Goal: Task Accomplishment & Management: Manage account settings

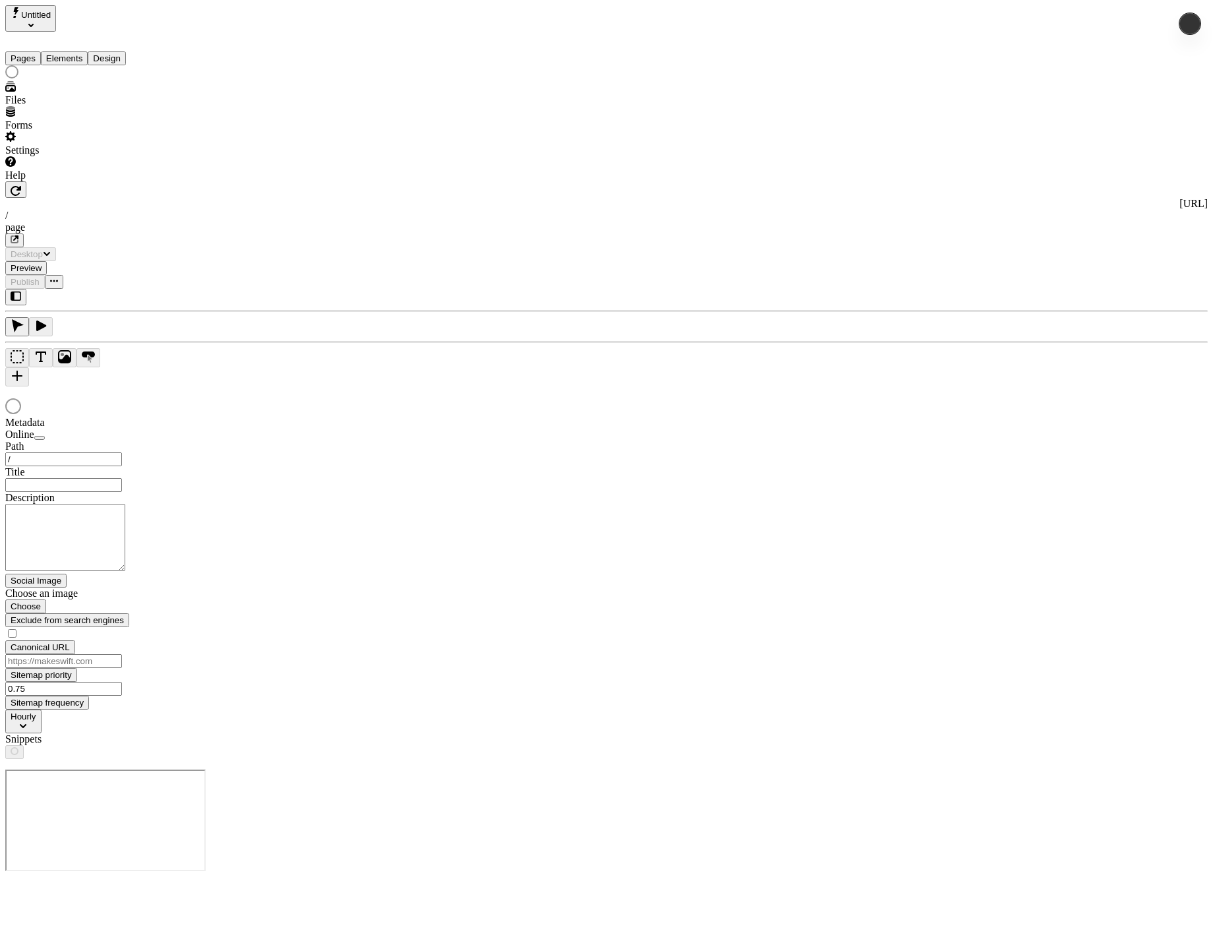
type input "/page"
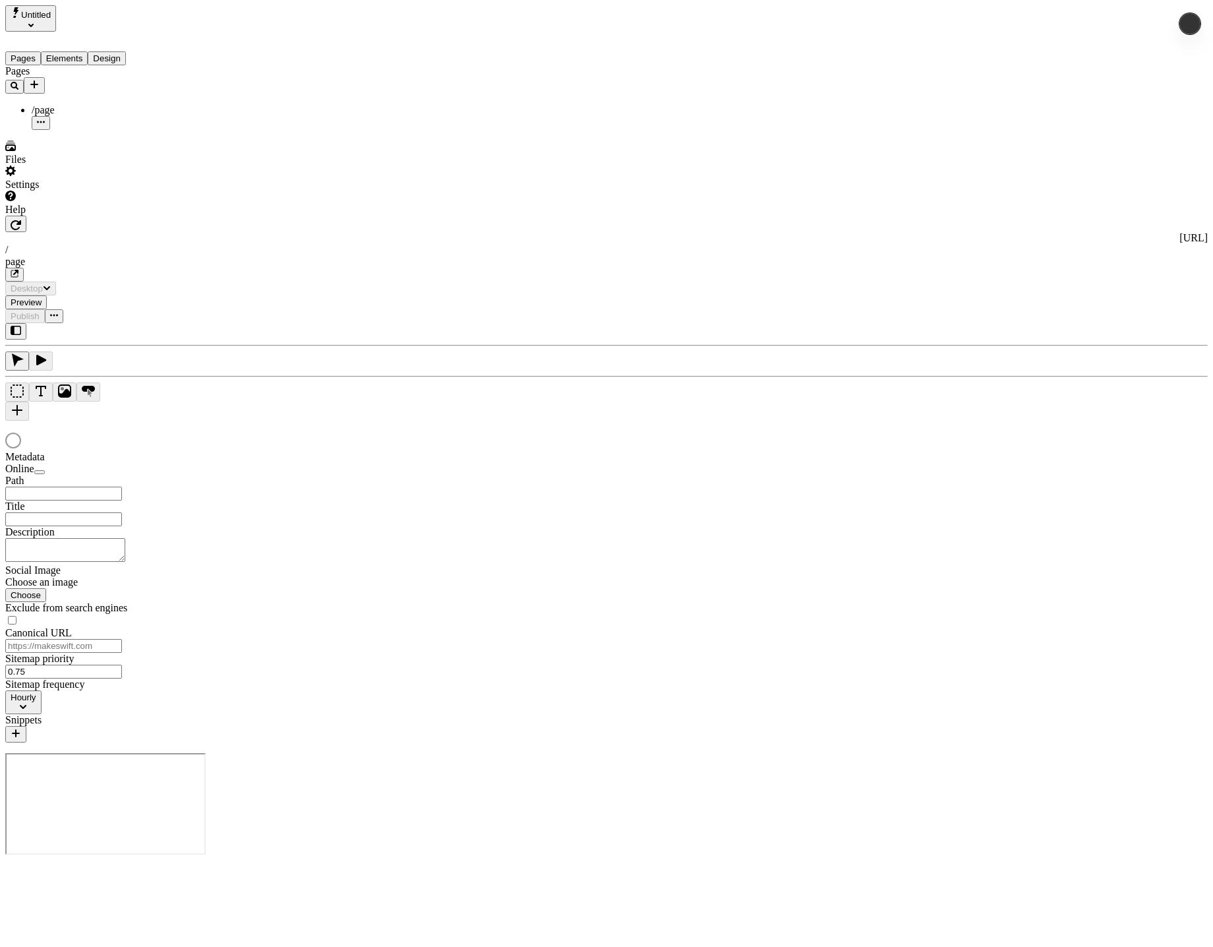
type input "/page"
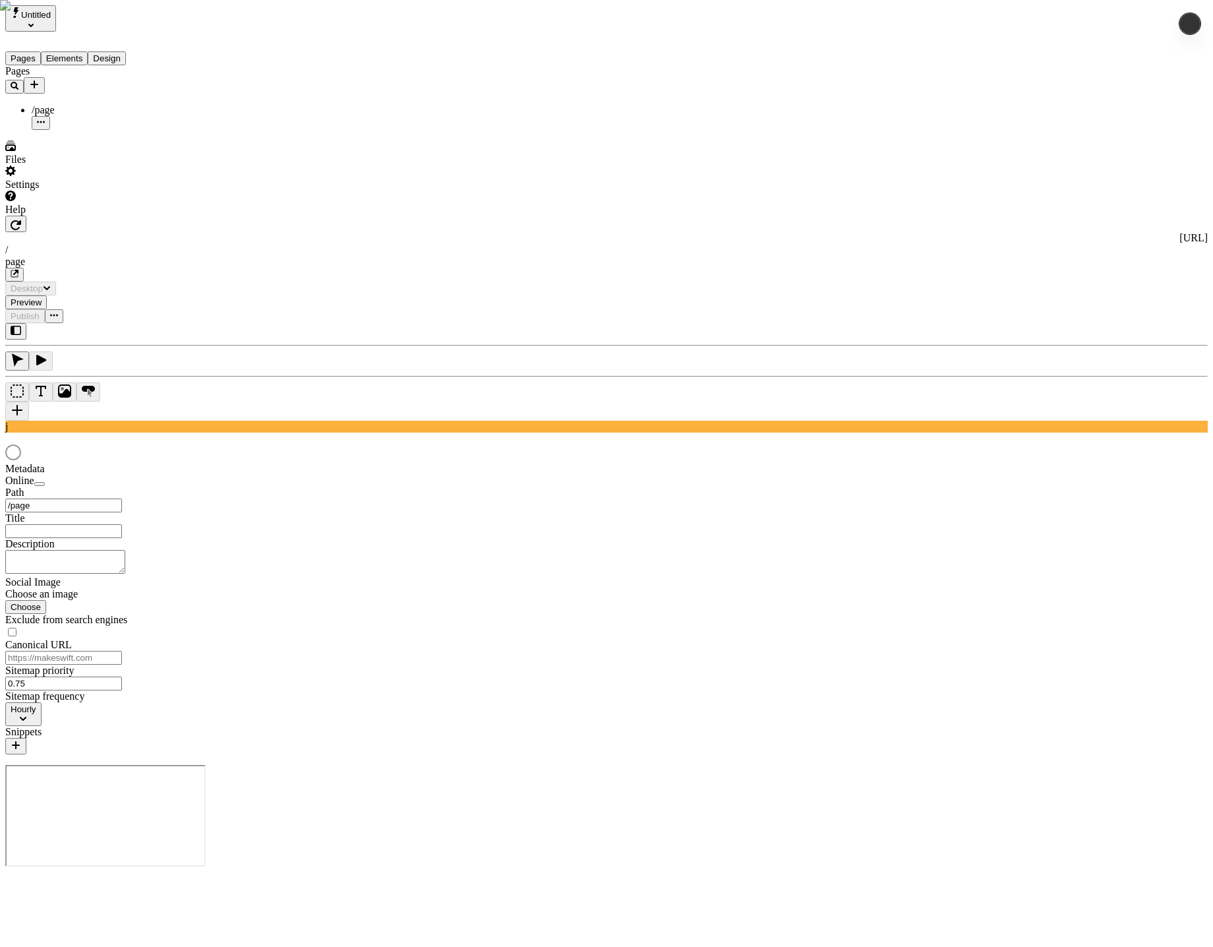
click at [68, 190] on div "Settings" at bounding box center [84, 177] width 158 height 25
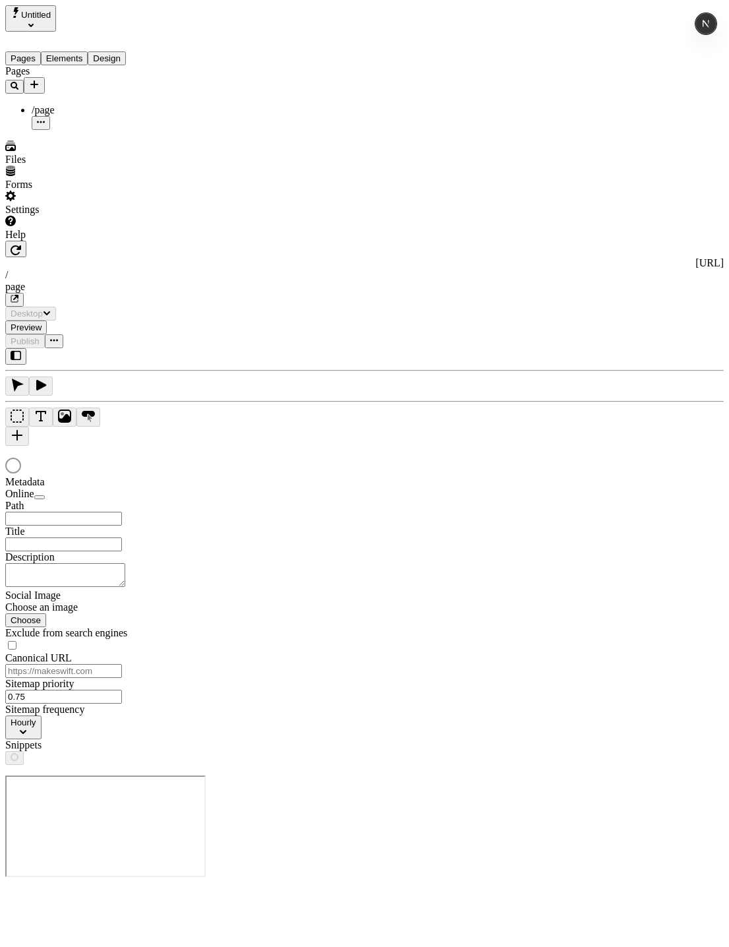
type input "/page"
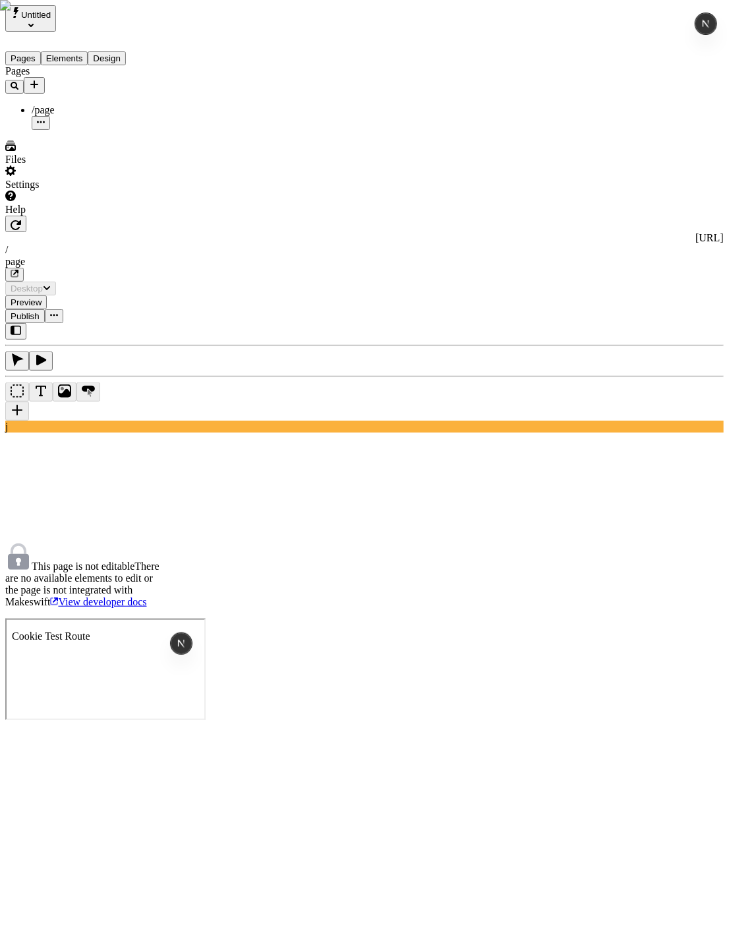
click at [76, 130] on div "Pages /page" at bounding box center [84, 97] width 158 height 65
click at [47, 190] on div "Settings" at bounding box center [84, 177] width 158 height 25
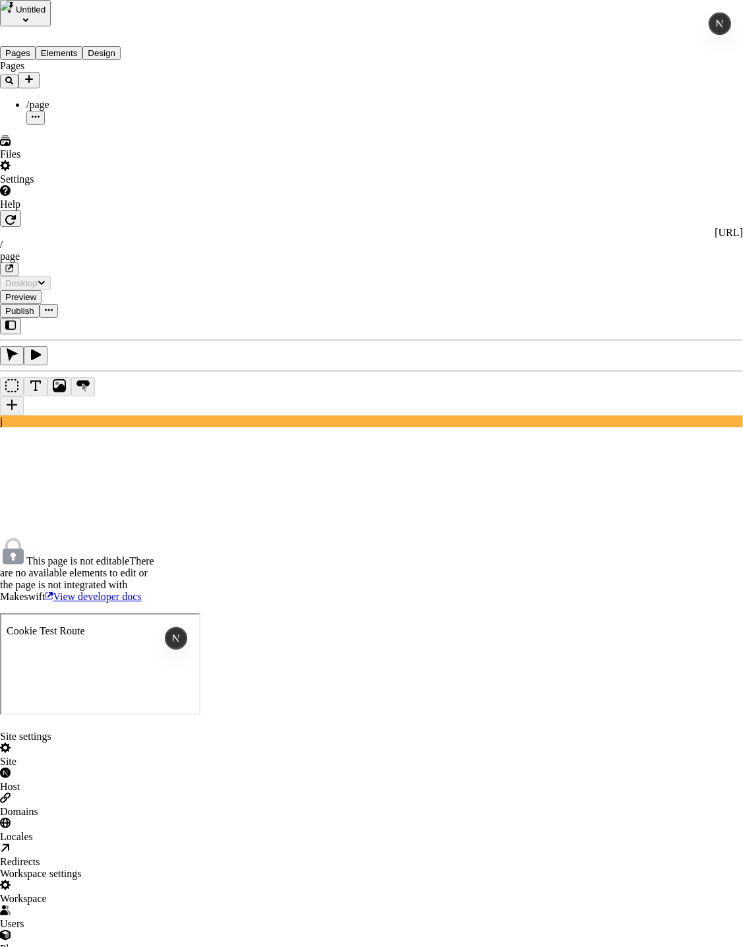
click at [122, 730] on div "Site settings Site Host Domains Locales Redirects" at bounding box center [371, 798] width 743 height 137
click at [120, 730] on div "Site settings" at bounding box center [371, 736] width 743 height 12
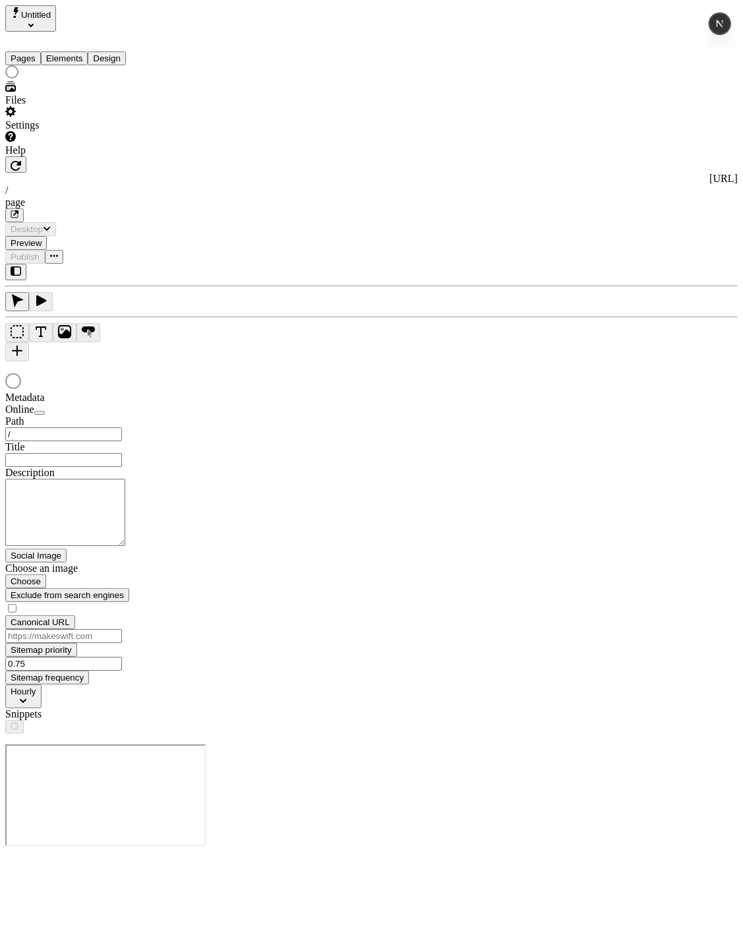
type input "/page"
click at [65, 131] on div "Settings" at bounding box center [84, 125] width 158 height 12
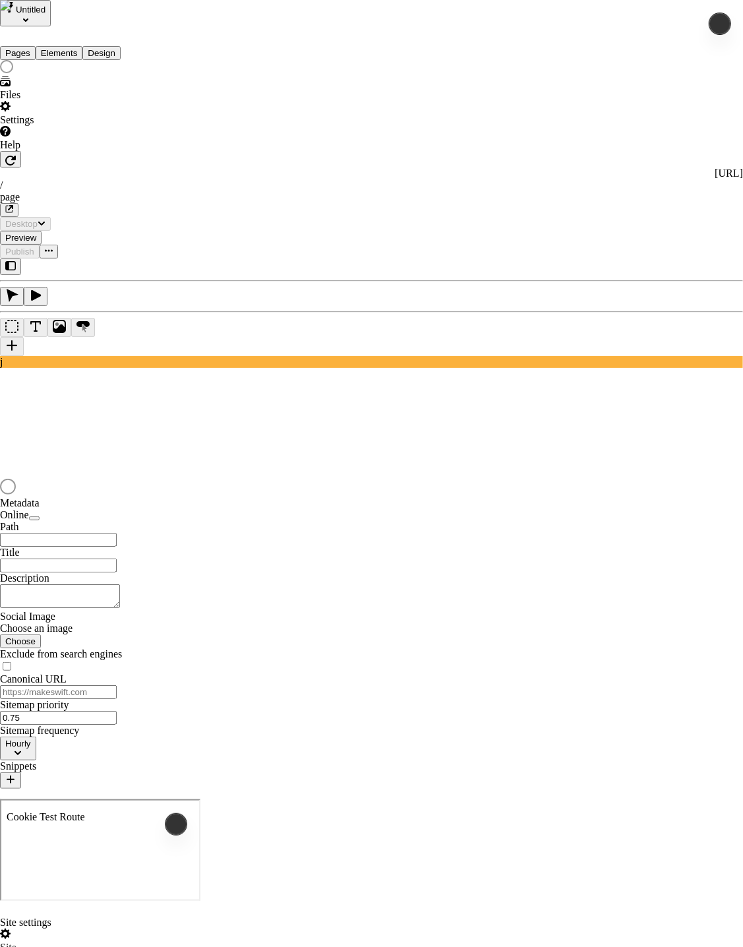
type input "/page"
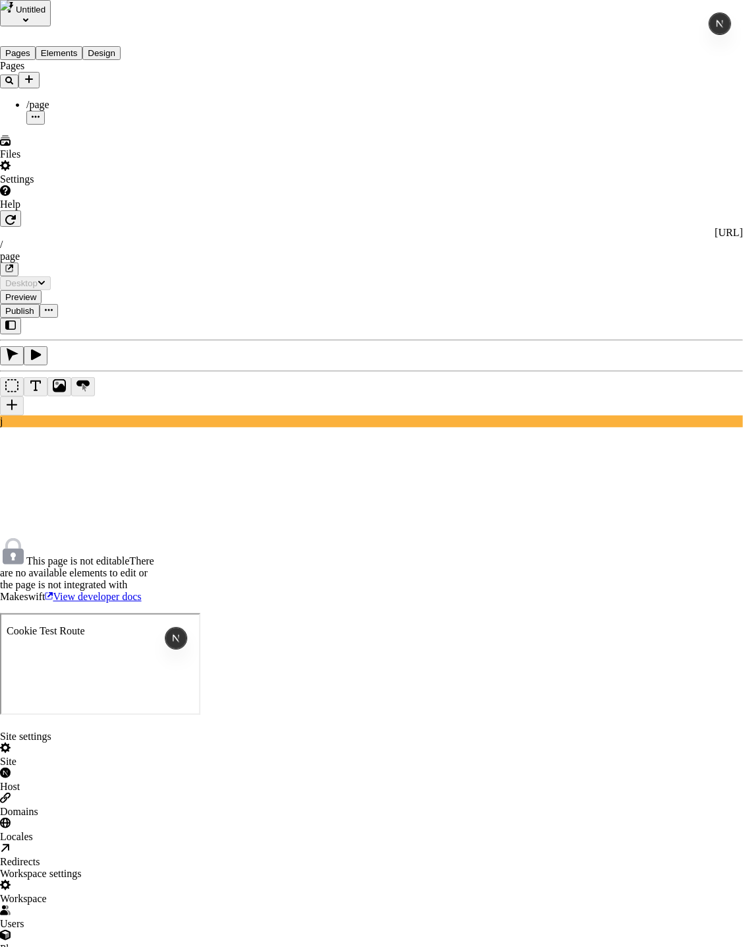
click at [99, 893] on div "Workspace" at bounding box center [371, 899] width 743 height 12
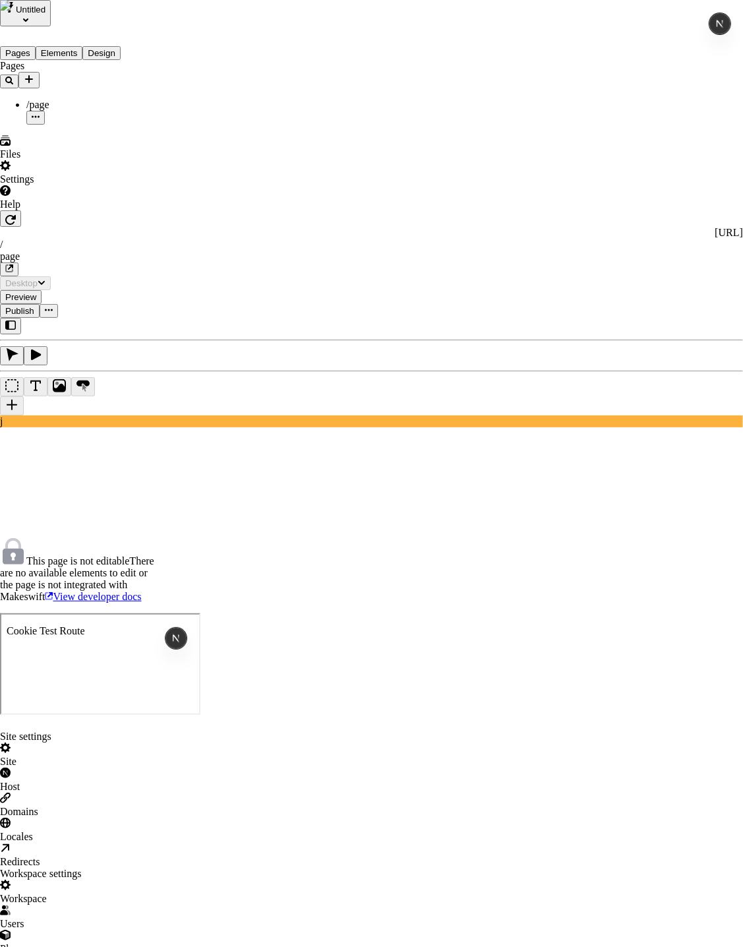
click at [100, 893] on div "Workspace" at bounding box center [371, 899] width 743 height 12
click at [111, 904] on div "Users" at bounding box center [371, 916] width 743 height 25
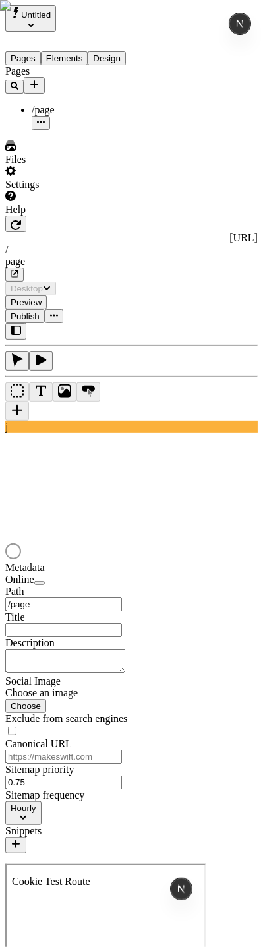
click at [97, 130] on div "Pages /page" at bounding box center [84, 97] width 158 height 65
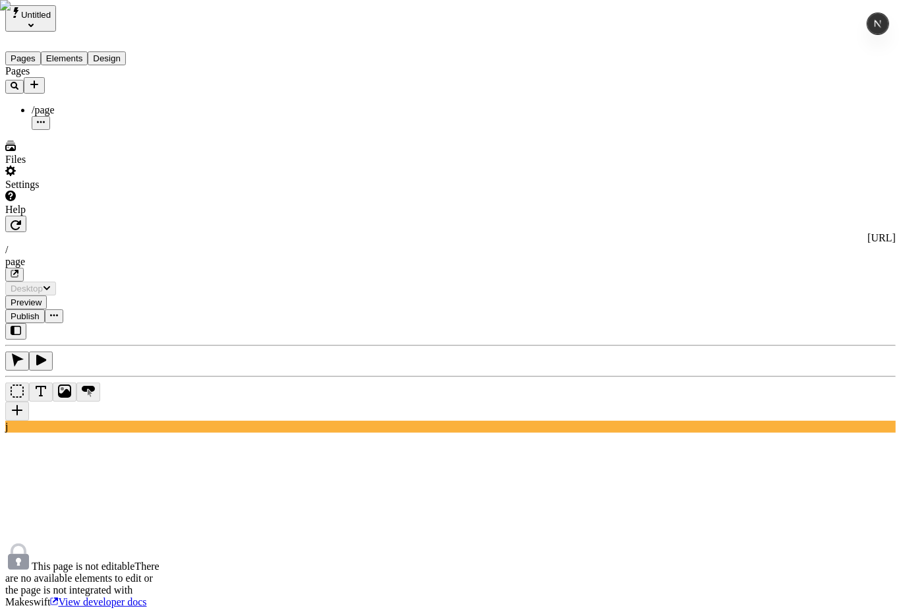
click at [61, 216] on div "Help" at bounding box center [84, 202] width 158 height 25
click at [69, 581] on div "Contact support View docs Copy diagnostics" at bounding box center [89, 554] width 73 height 75
click at [27, 190] on div "Settings" at bounding box center [84, 177] width 158 height 25
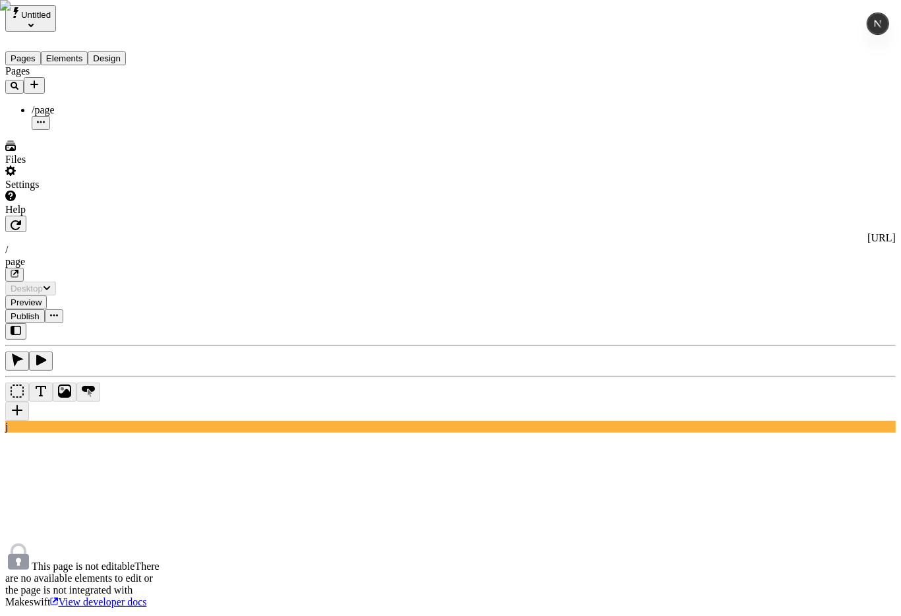
click at [86, 165] on div "Files" at bounding box center [84, 152] width 158 height 25
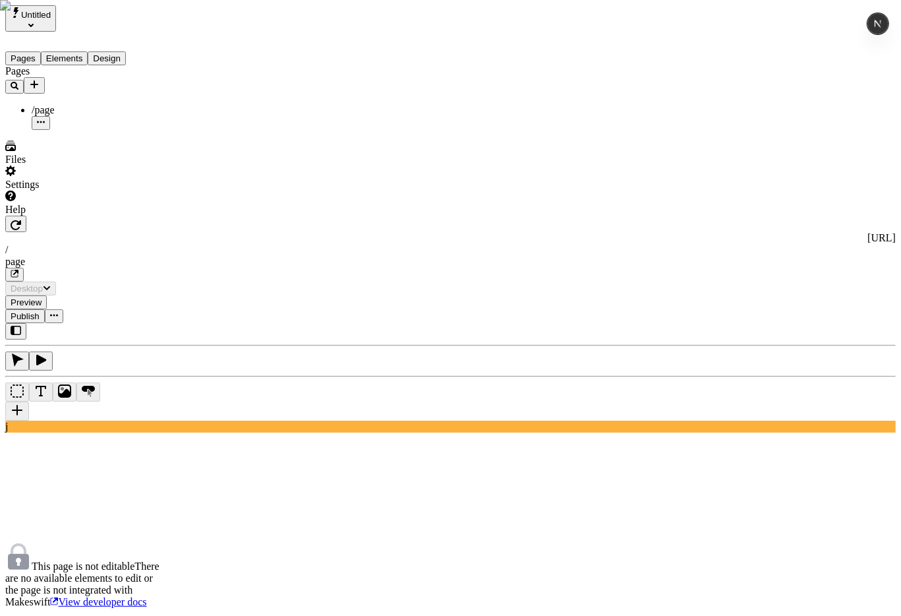
click at [69, 190] on div "Settings" at bounding box center [84, 177] width 158 height 25
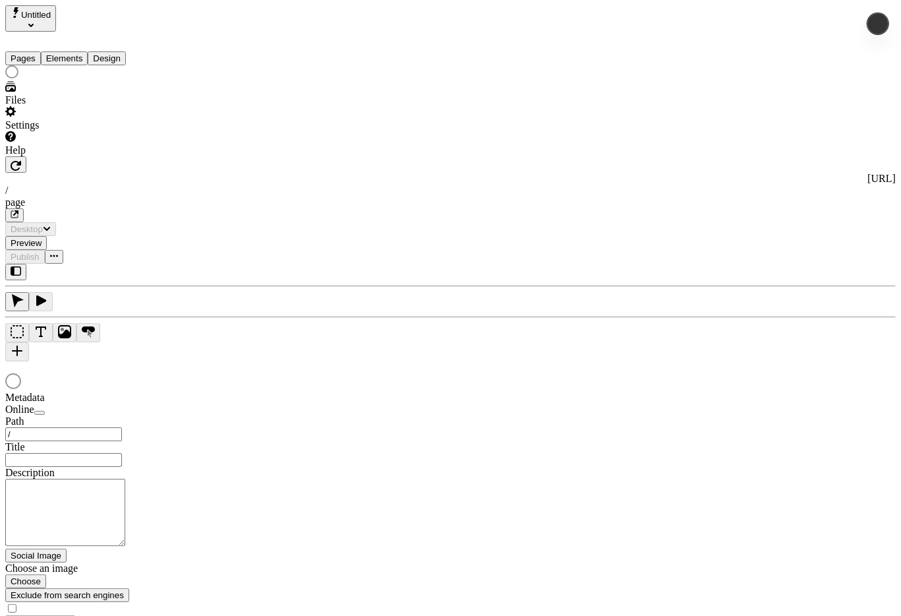
type input "/page"
click at [58, 131] on div "Settings" at bounding box center [84, 125] width 158 height 12
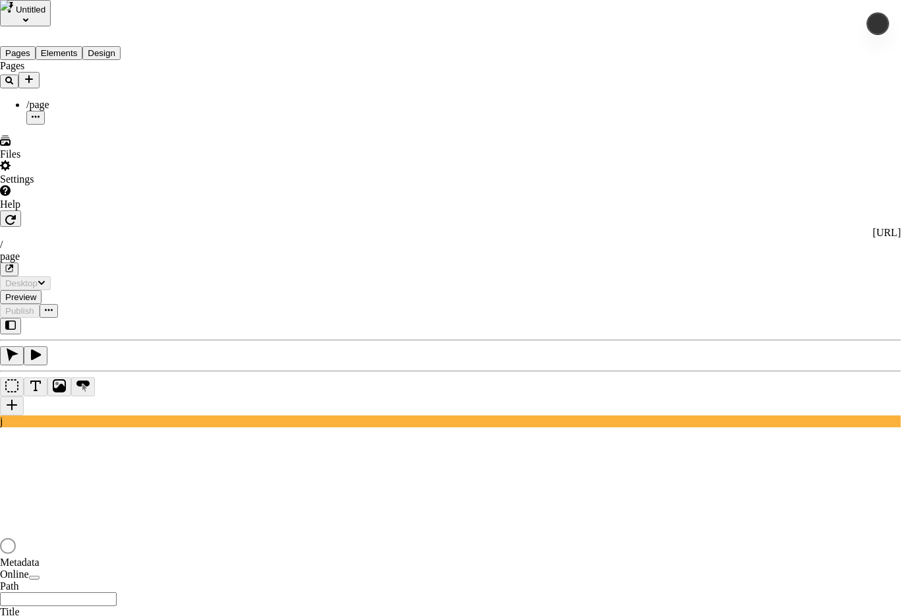
type input "/page"
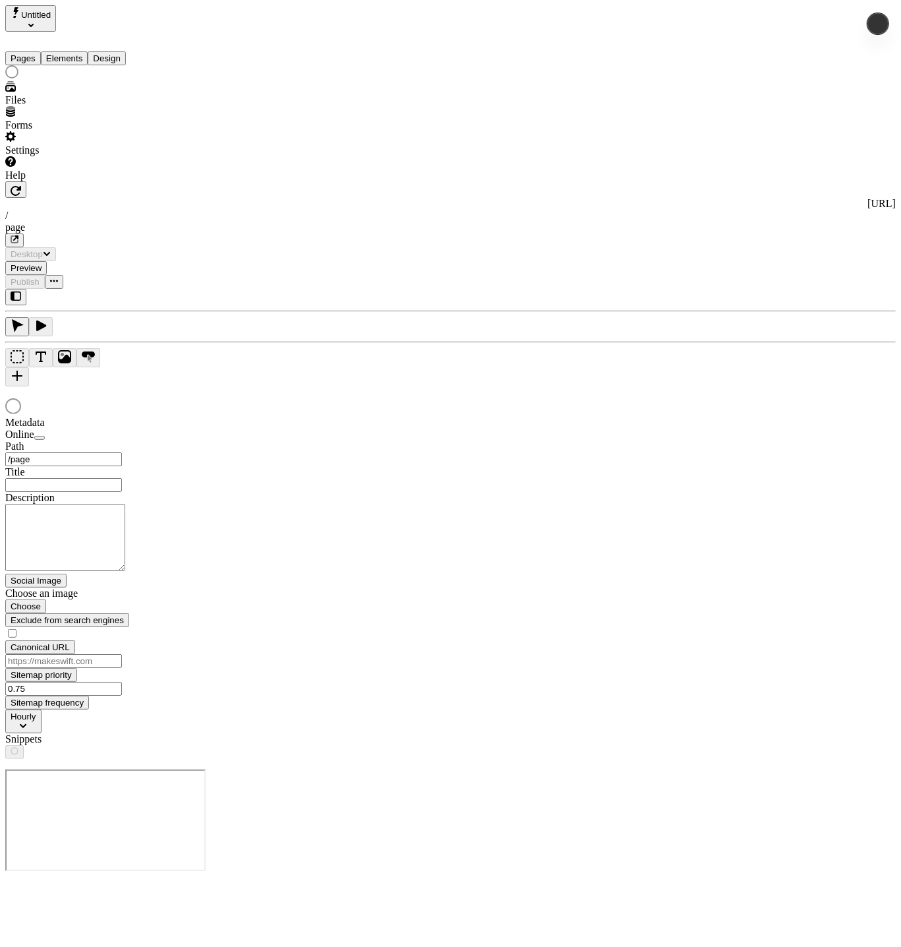
type input "/page"
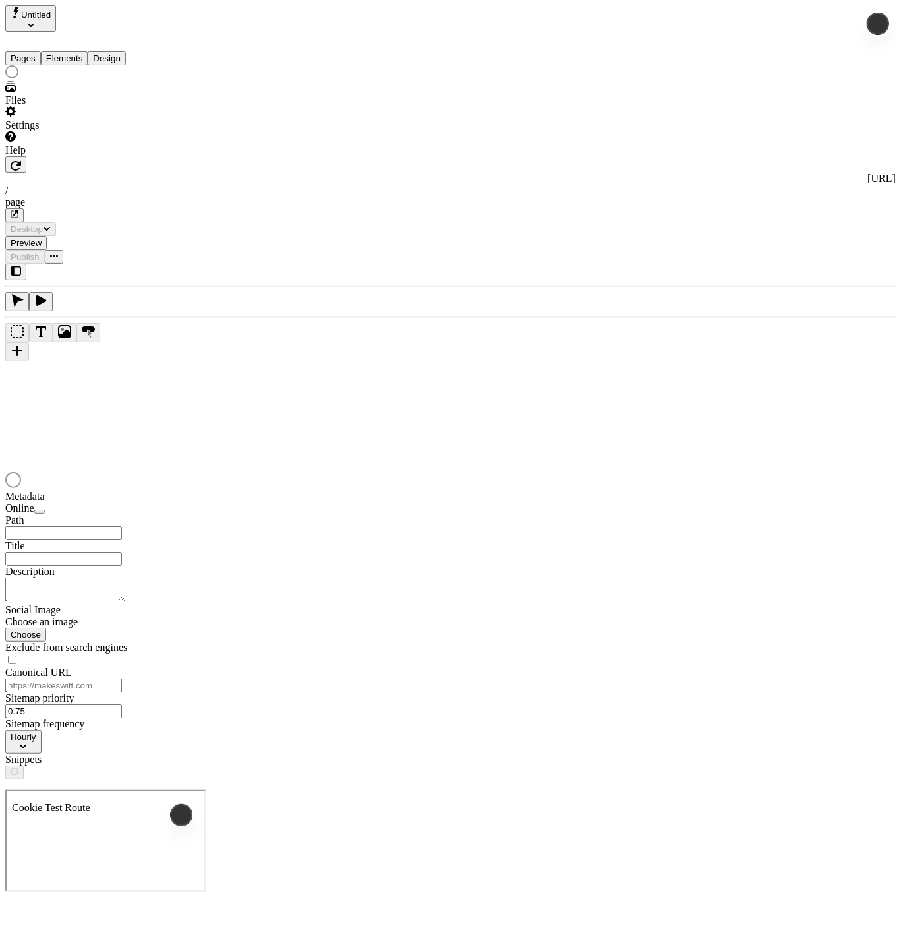
type input "/page"
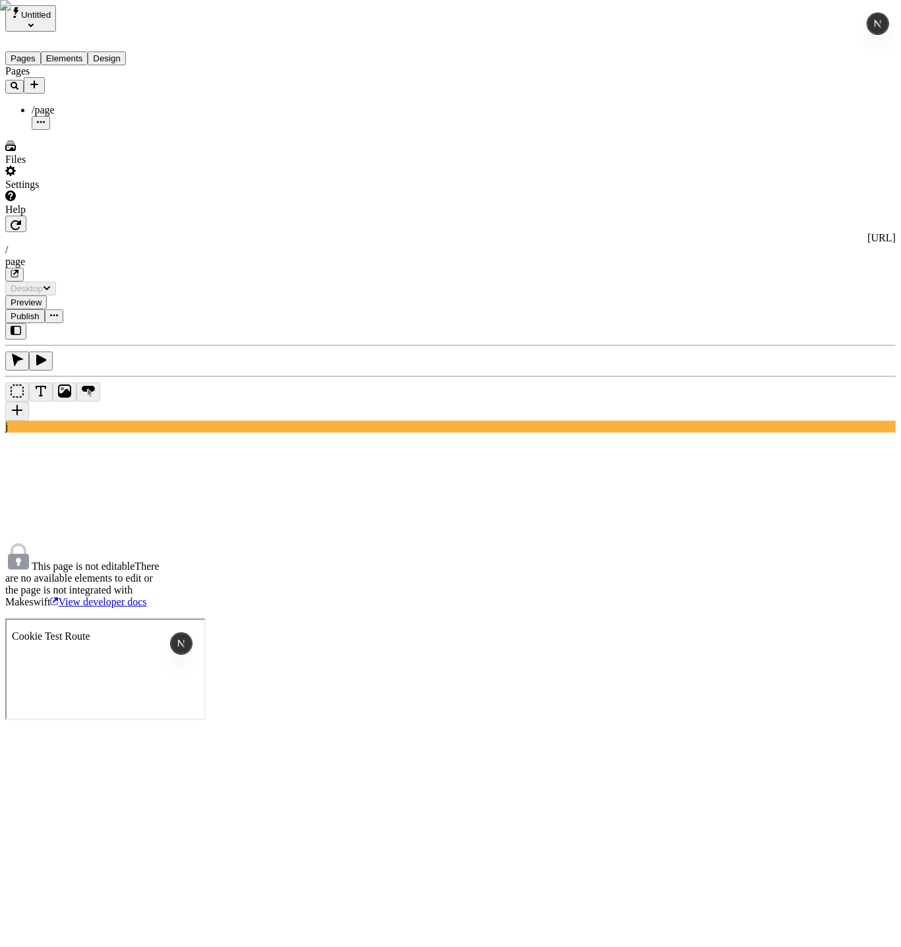
drag, startPoint x: 99, startPoint y: 369, endPoint x: 96, endPoint y: 382, distance: 12.8
click at [98, 130] on div "Pages /page" at bounding box center [84, 97] width 158 height 65
click at [67, 190] on div "Settings" at bounding box center [84, 185] width 158 height 12
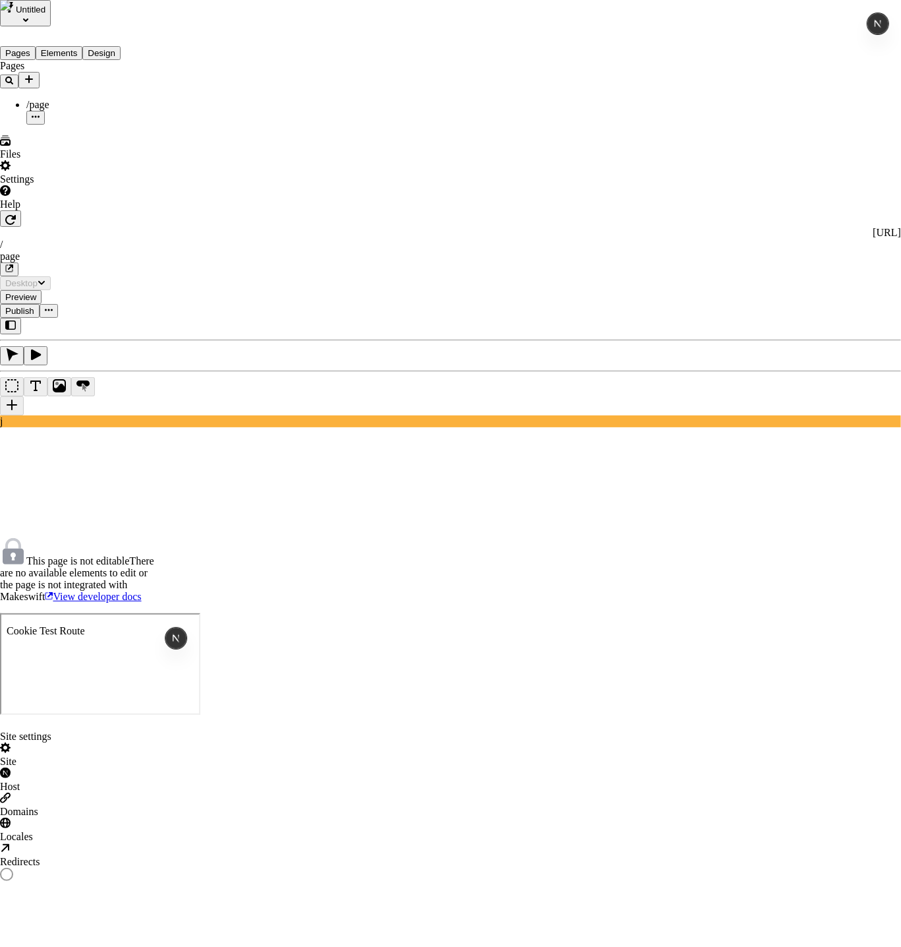
click at [180, 805] on div "Domains" at bounding box center [450, 811] width 901 height 12
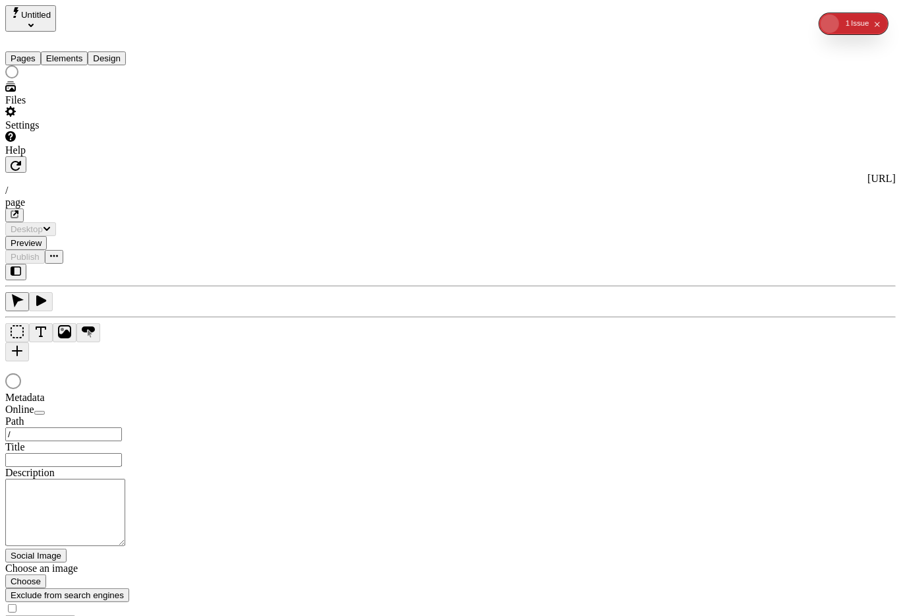
type input "/page"
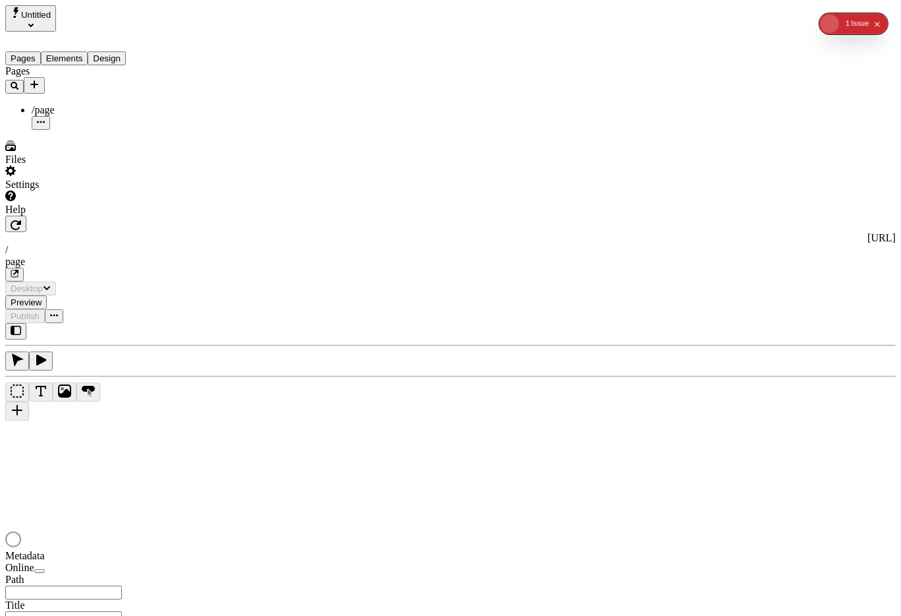
type input "/page"
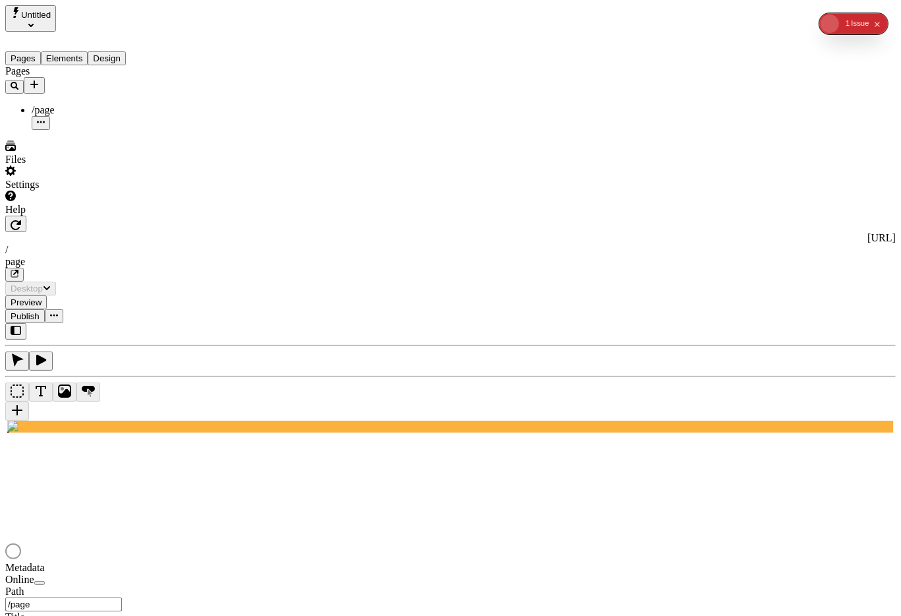
click at [36, 190] on div "Settings" at bounding box center [84, 185] width 158 height 12
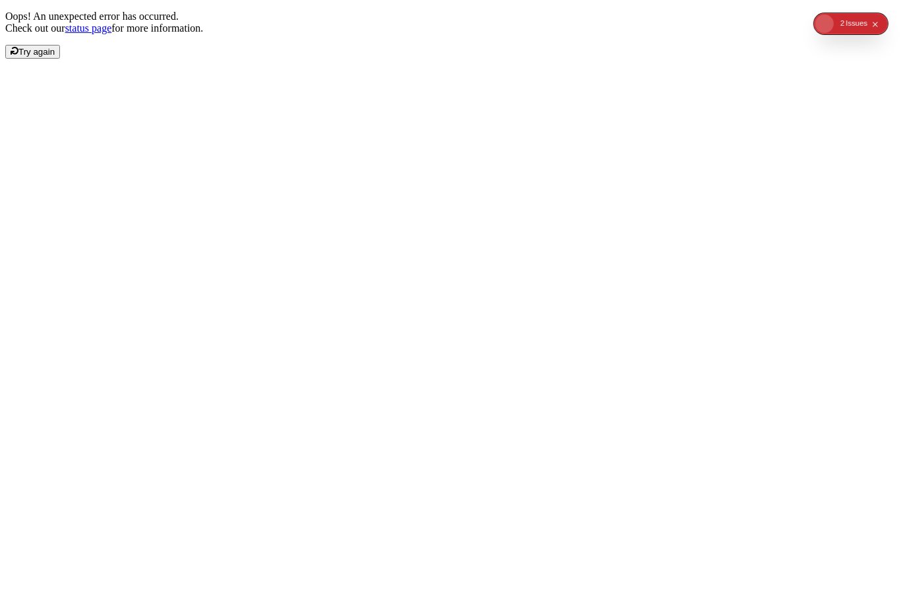
click at [206, 59] on div "Oops! An unexpected error has occurred. Check out our status page for more info…" at bounding box center [450, 35] width 891 height 48
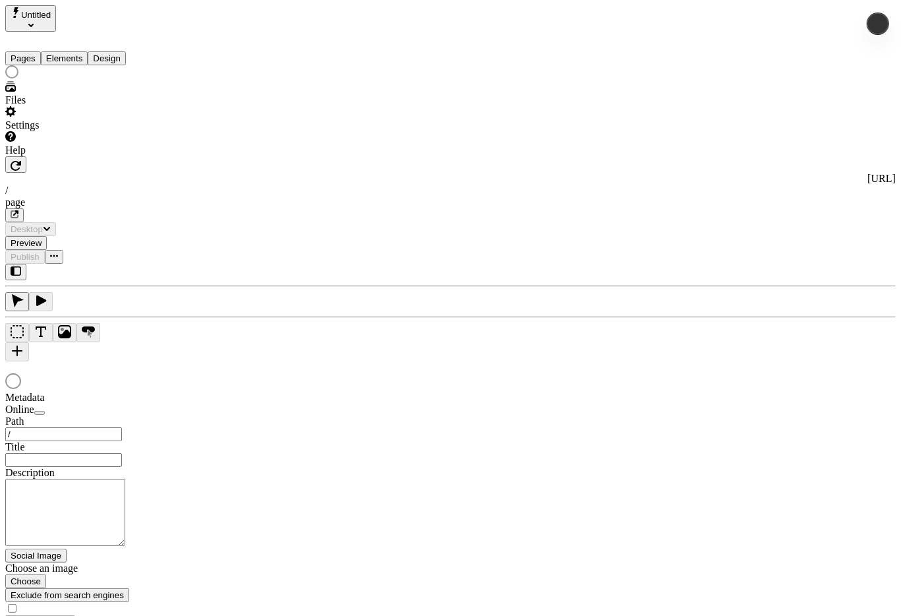
type input "/page"
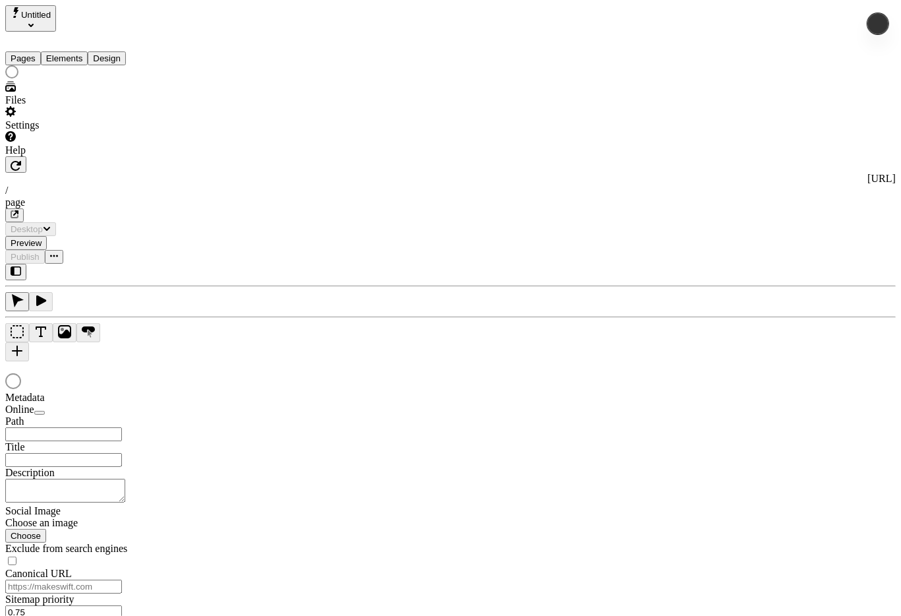
click at [74, 131] on div "Settings" at bounding box center [84, 125] width 158 height 12
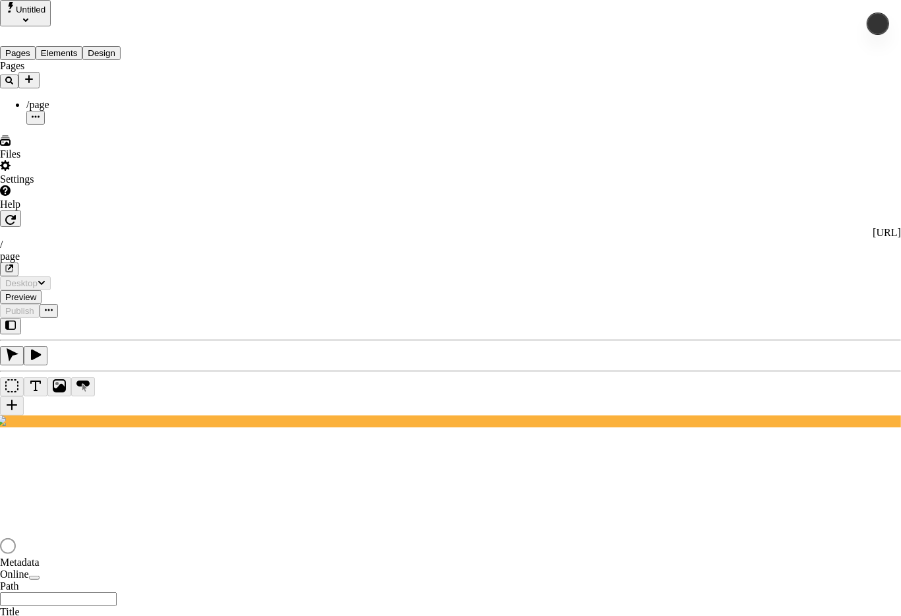
type input "/page"
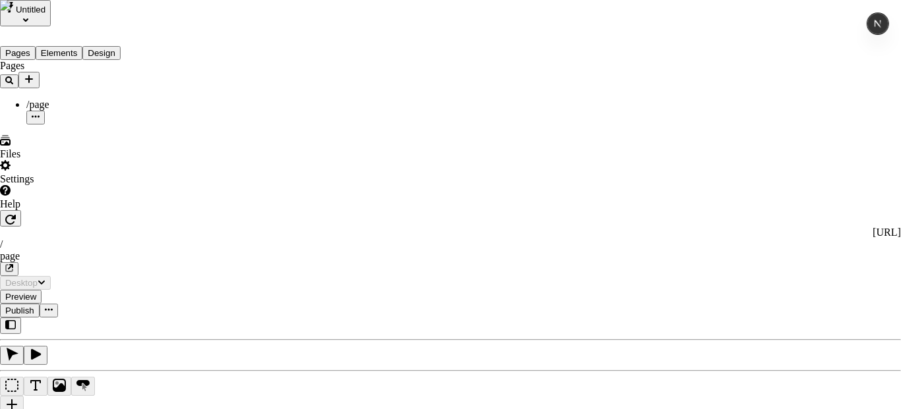
drag, startPoint x: 205, startPoint y: 182, endPoint x: 187, endPoint y: 150, distance: 37.2
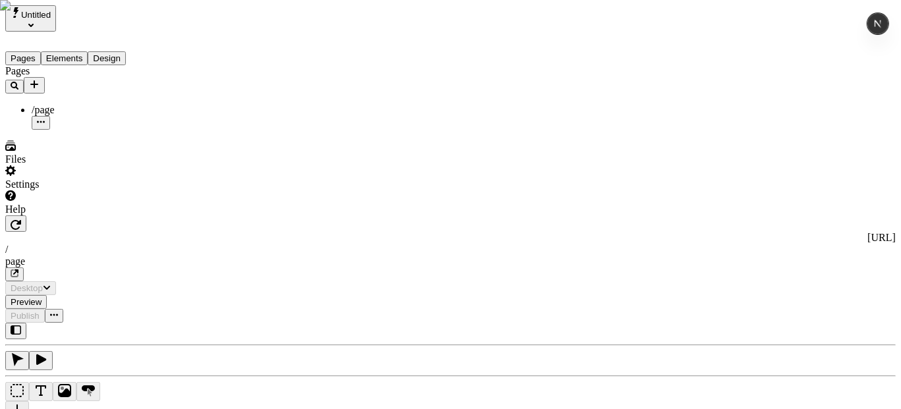
click at [55, 190] on div "Settings" at bounding box center [84, 185] width 158 height 12
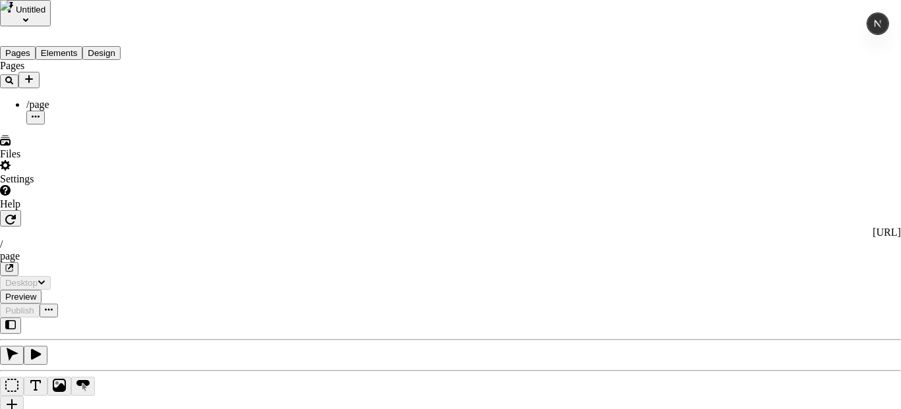
drag, startPoint x: 154, startPoint y: 61, endPoint x: 150, endPoint y: 66, distance: 7.0
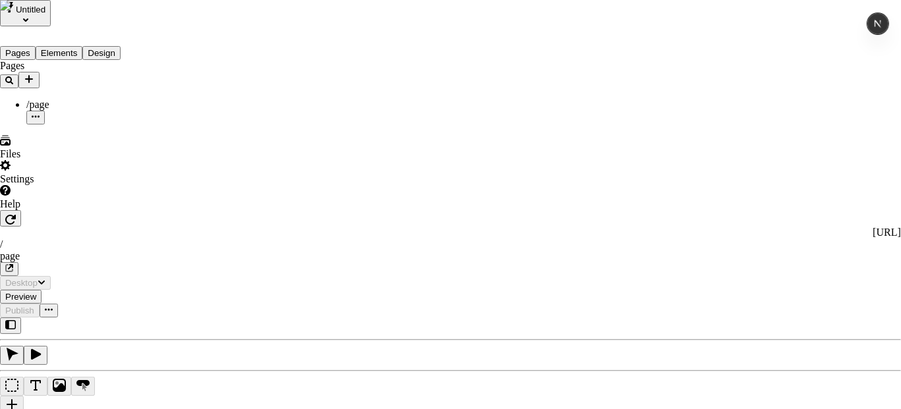
drag, startPoint x: 49, startPoint y: 220, endPoint x: 65, endPoint y: 189, distance: 35.1
drag, startPoint x: 49, startPoint y: 365, endPoint x: 48, endPoint y: 373, distance: 8.7
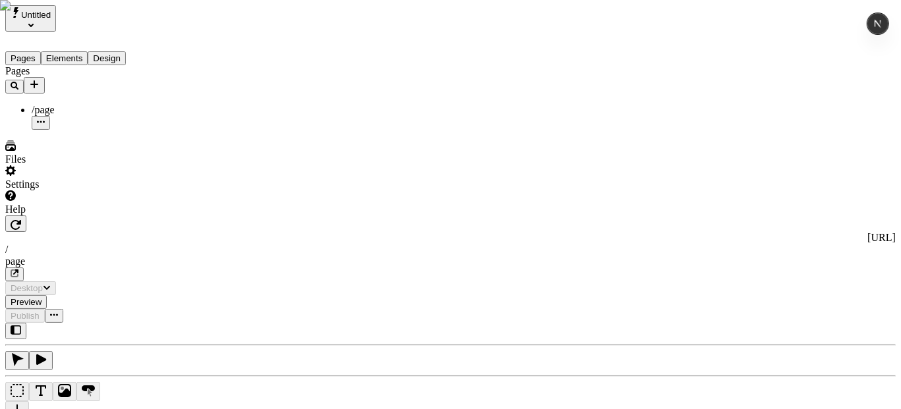
click at [47, 165] on div "Files" at bounding box center [84, 160] width 158 height 12
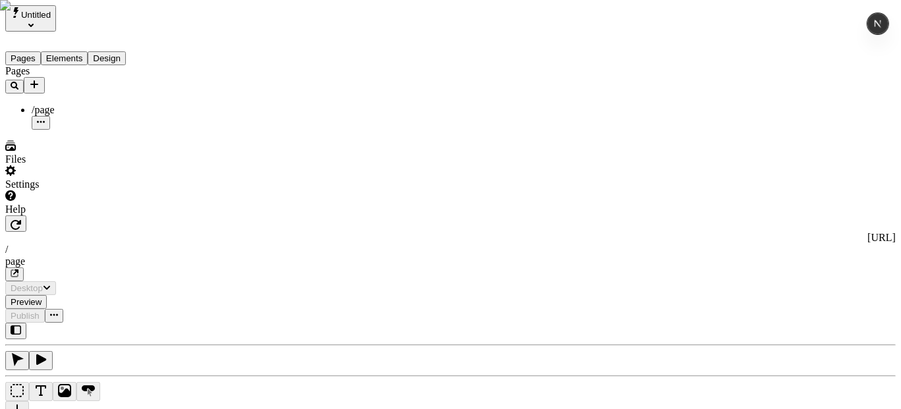
click at [50, 216] on div "Help" at bounding box center [84, 210] width 158 height 12
click at [105, 365] on div "Contact support View docs Copy diagnostics" at bounding box center [89, 347] width 73 height 75
click at [55, 216] on div "Help" at bounding box center [84, 202] width 158 height 25
click at [46, 190] on div "Settings" at bounding box center [84, 185] width 158 height 12
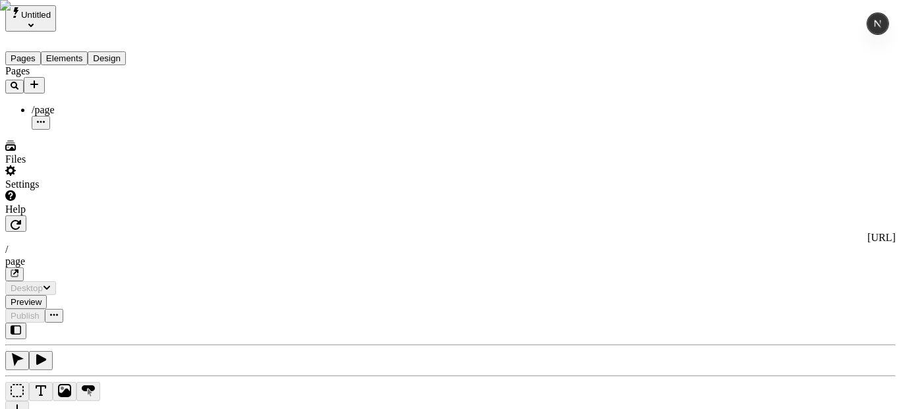
click at [57, 190] on div "Settings" at bounding box center [84, 177] width 158 height 25
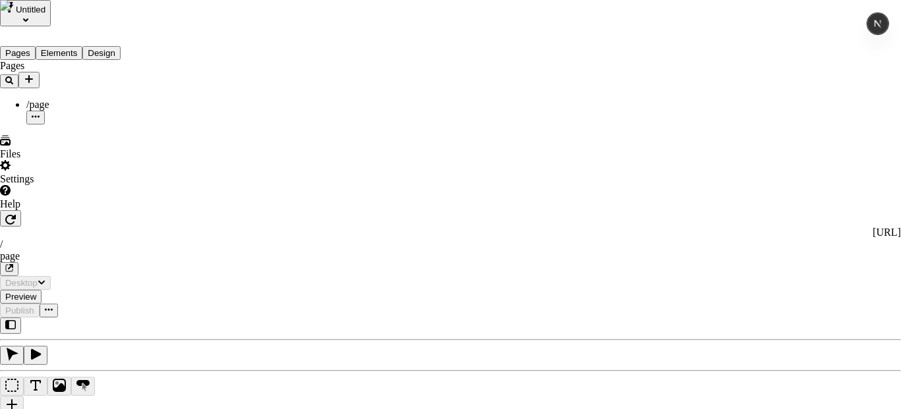
drag, startPoint x: 53, startPoint y: 313, endPoint x: 50, endPoint y: 337, distance: 24.0
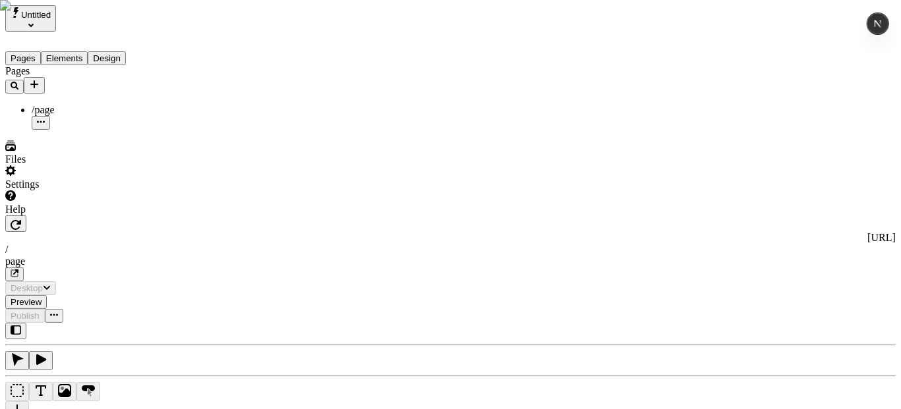
click at [47, 190] on div "Settings" at bounding box center [84, 185] width 158 height 12
